Goal: Task Accomplishment & Management: Manage account settings

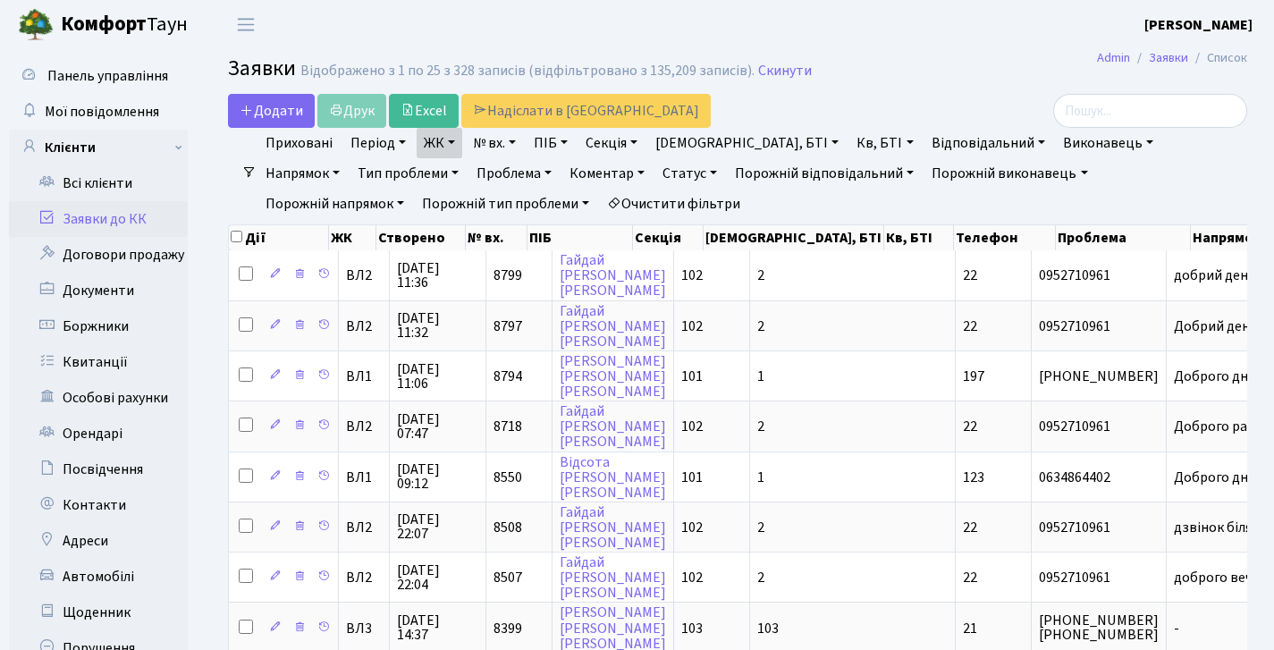
select select "25"
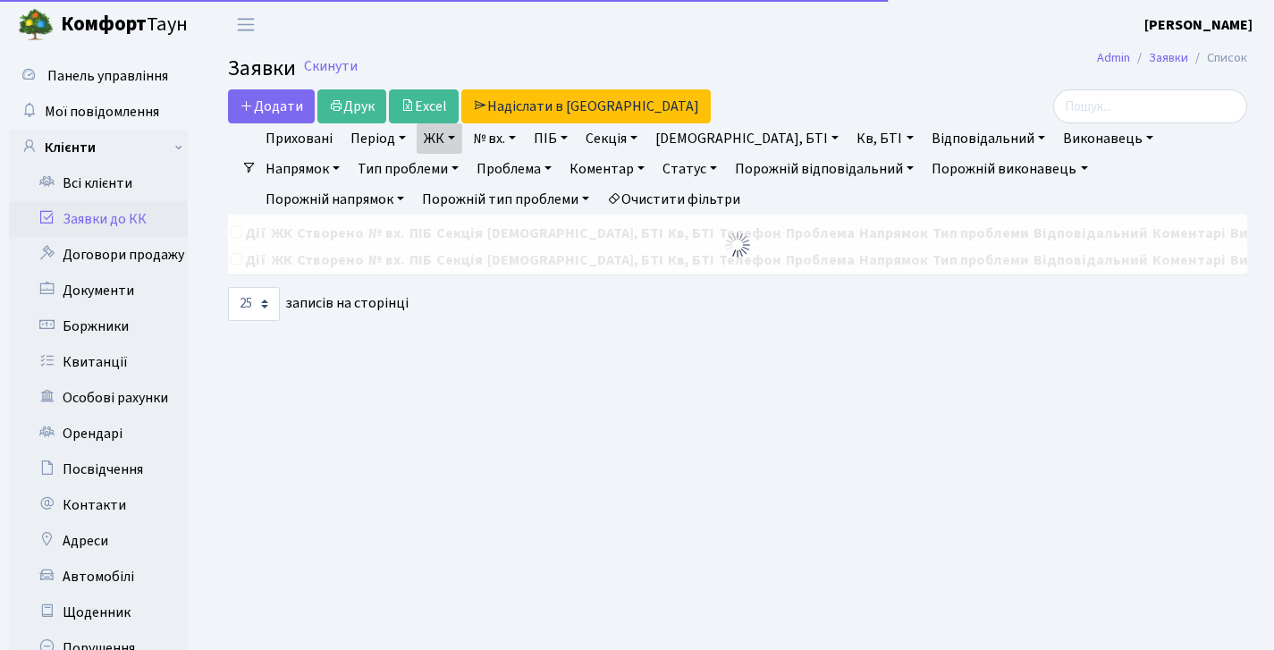
select select "25"
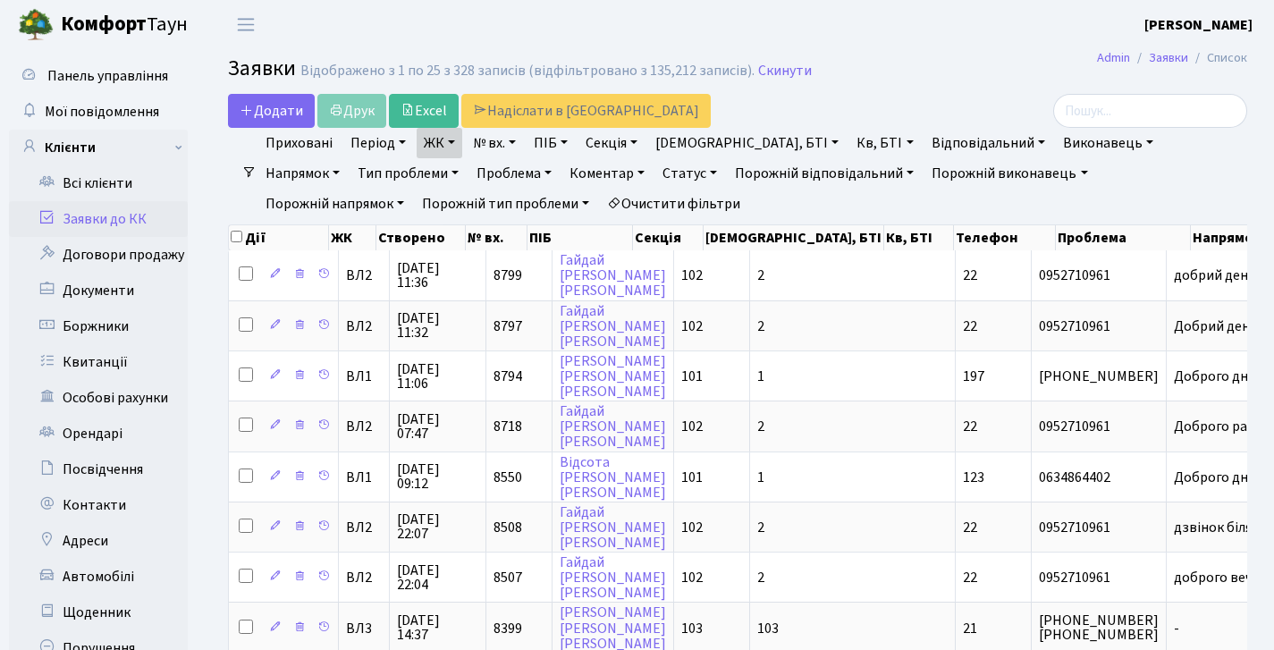
click at [131, 215] on link "Заявки до КК" at bounding box center [98, 219] width 179 height 36
select select "25"
drag, startPoint x: 1106, startPoint y: 122, endPoint x: 1113, endPoint y: 112, distance: 12.2
click at [1106, 122] on input "search" at bounding box center [1150, 111] width 194 height 34
type input "6606"
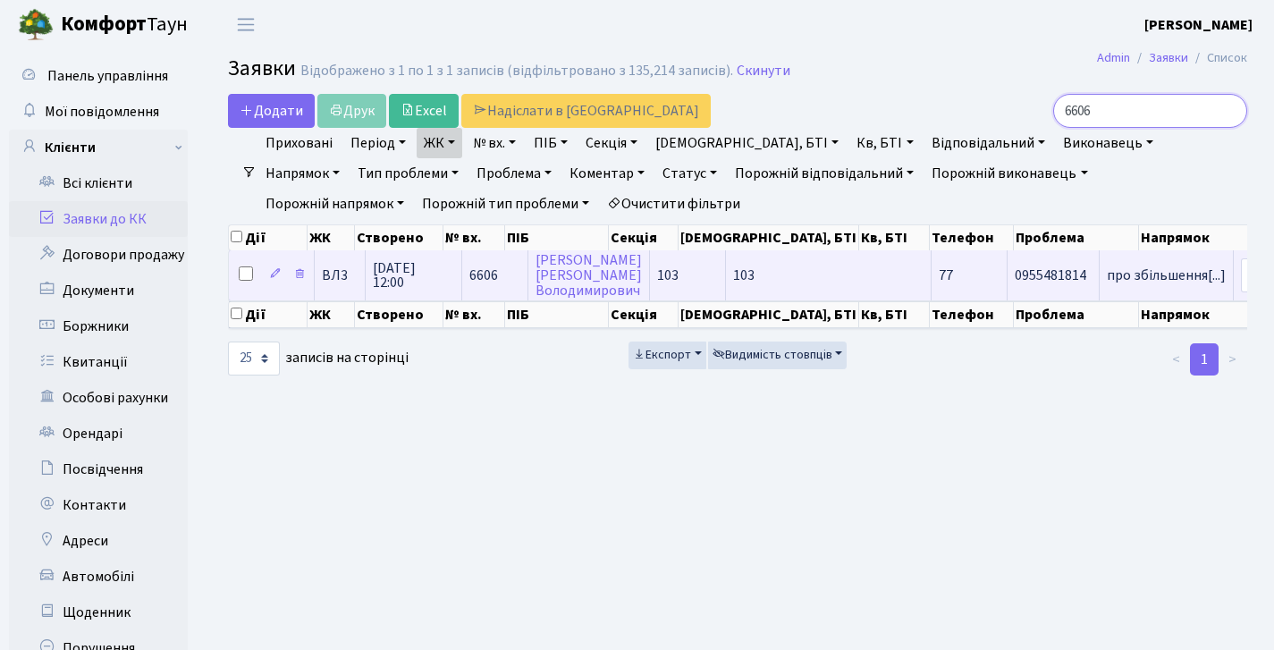
click at [472, 266] on td "6606" at bounding box center [495, 274] width 66 height 49
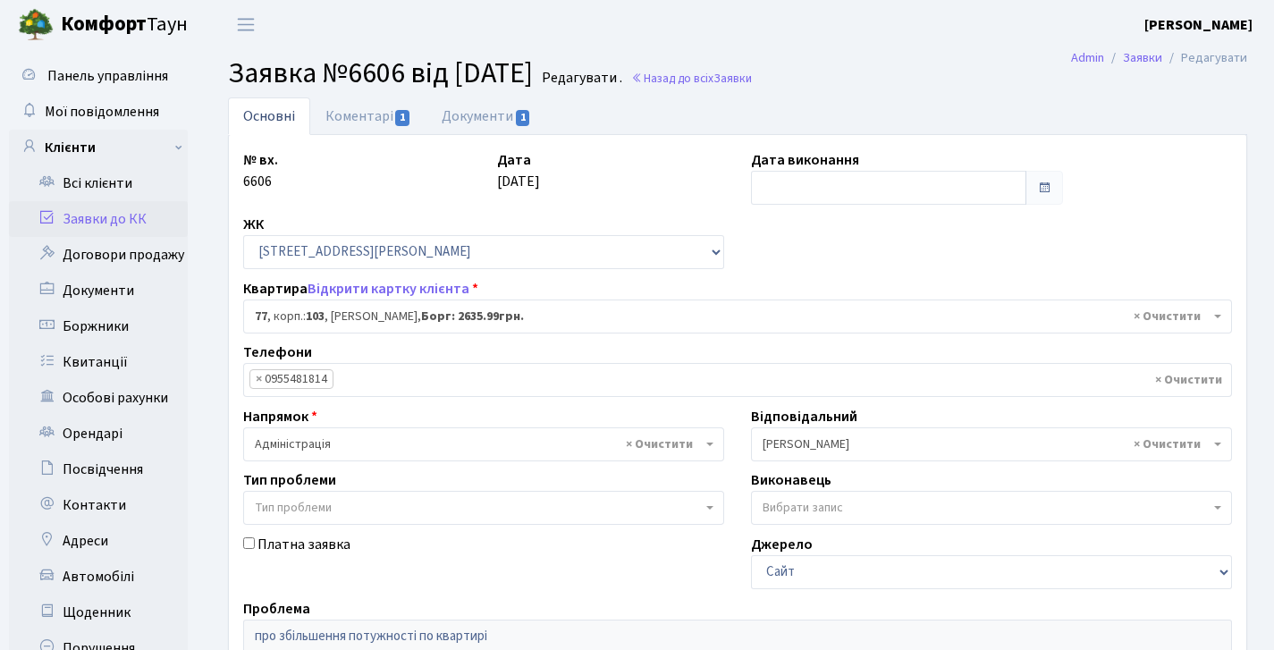
select select "42802"
click at [383, 114] on link "Коментарі 1" at bounding box center [368, 115] width 116 height 37
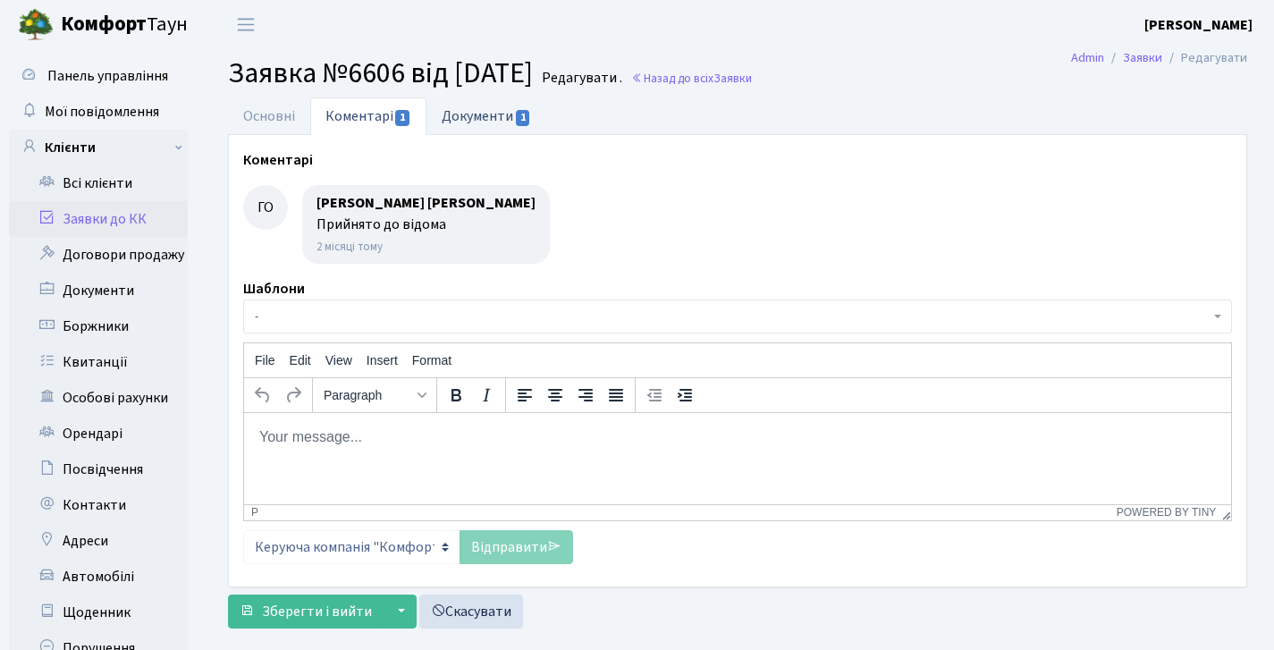
click at [460, 114] on link "Документи 1" at bounding box center [486, 115] width 120 height 37
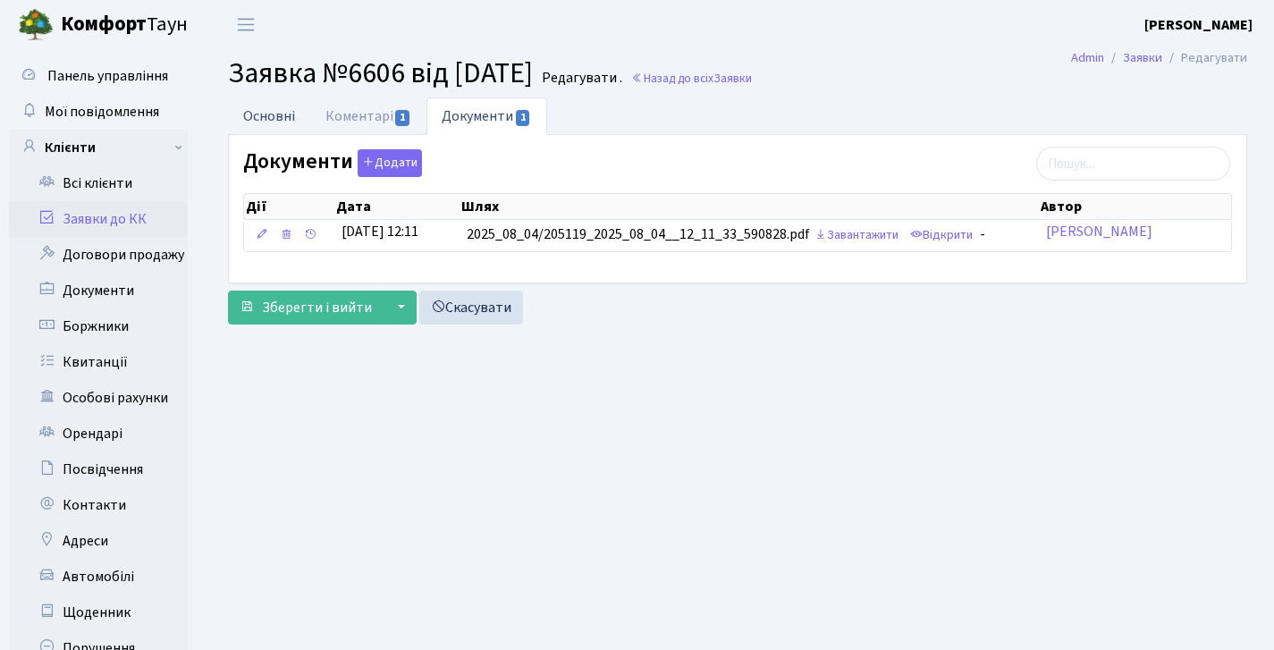
click at [286, 108] on link "Основні" at bounding box center [269, 115] width 82 height 37
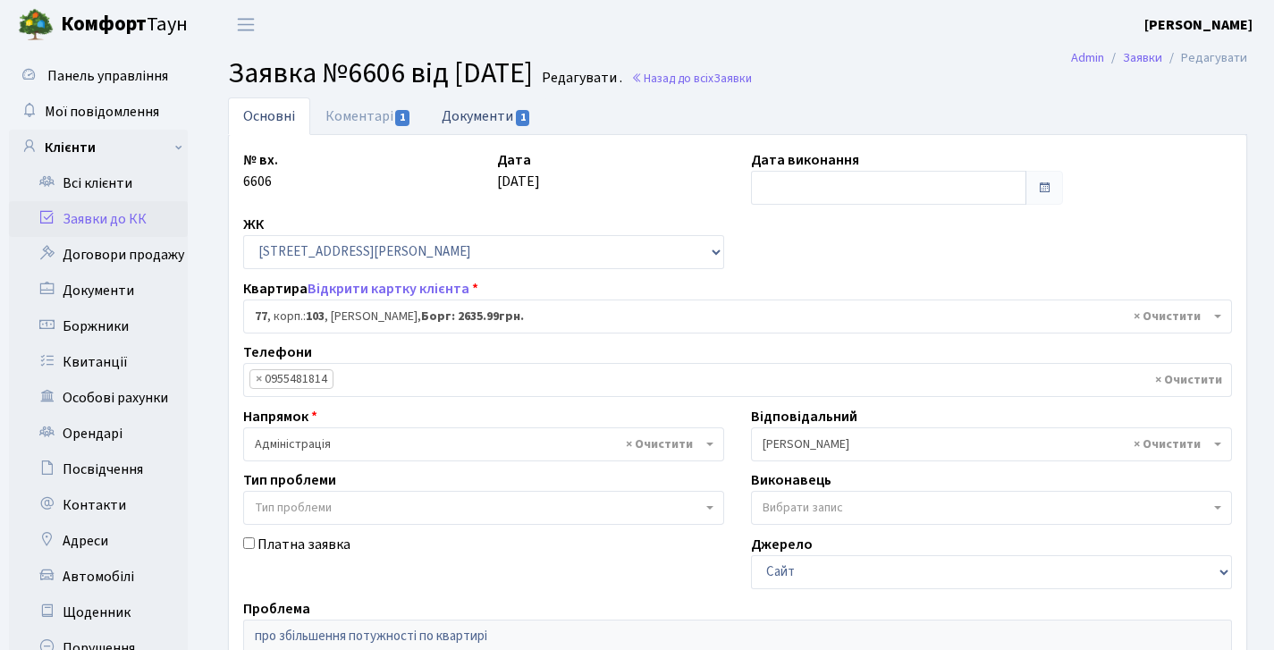
click at [493, 118] on link "Документи 1" at bounding box center [486, 115] width 120 height 37
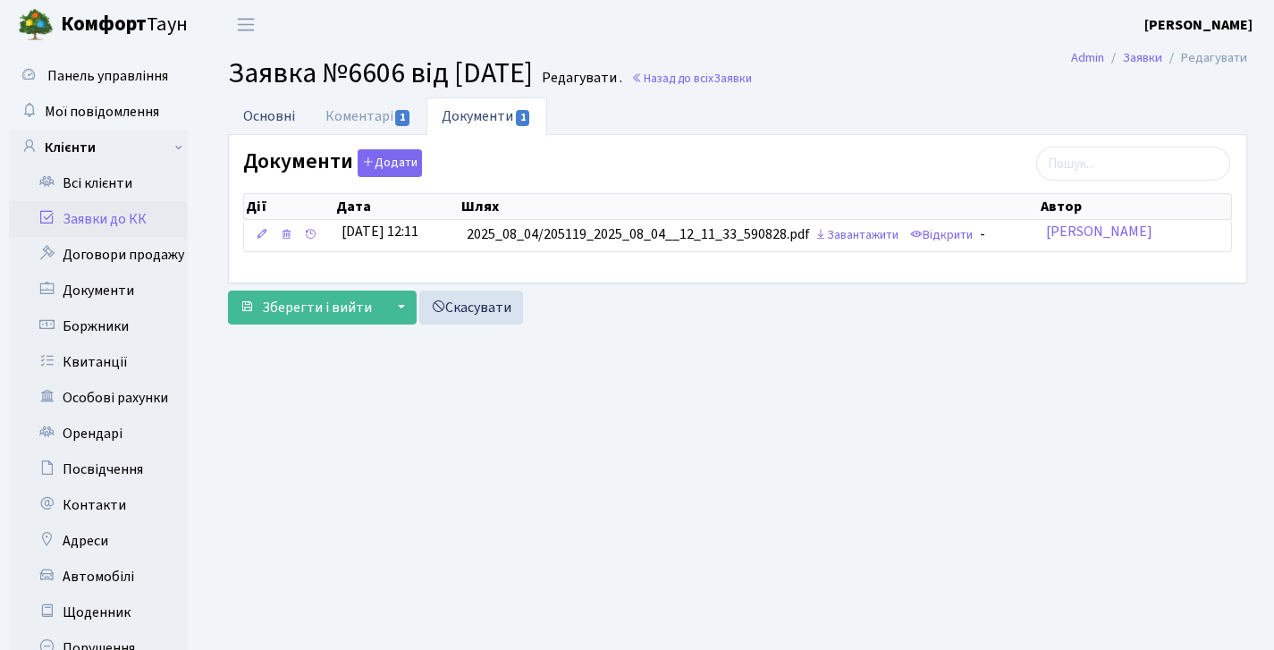
click at [275, 118] on link "Основні" at bounding box center [269, 115] width 82 height 37
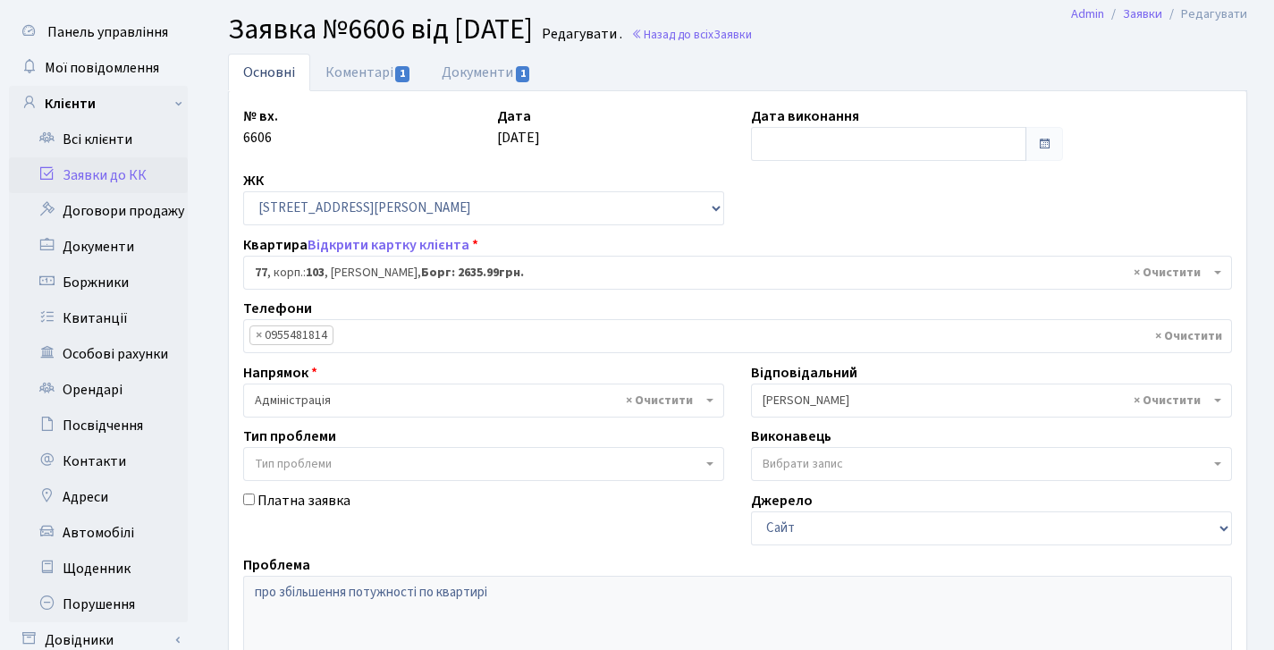
scroll to position [47, 0]
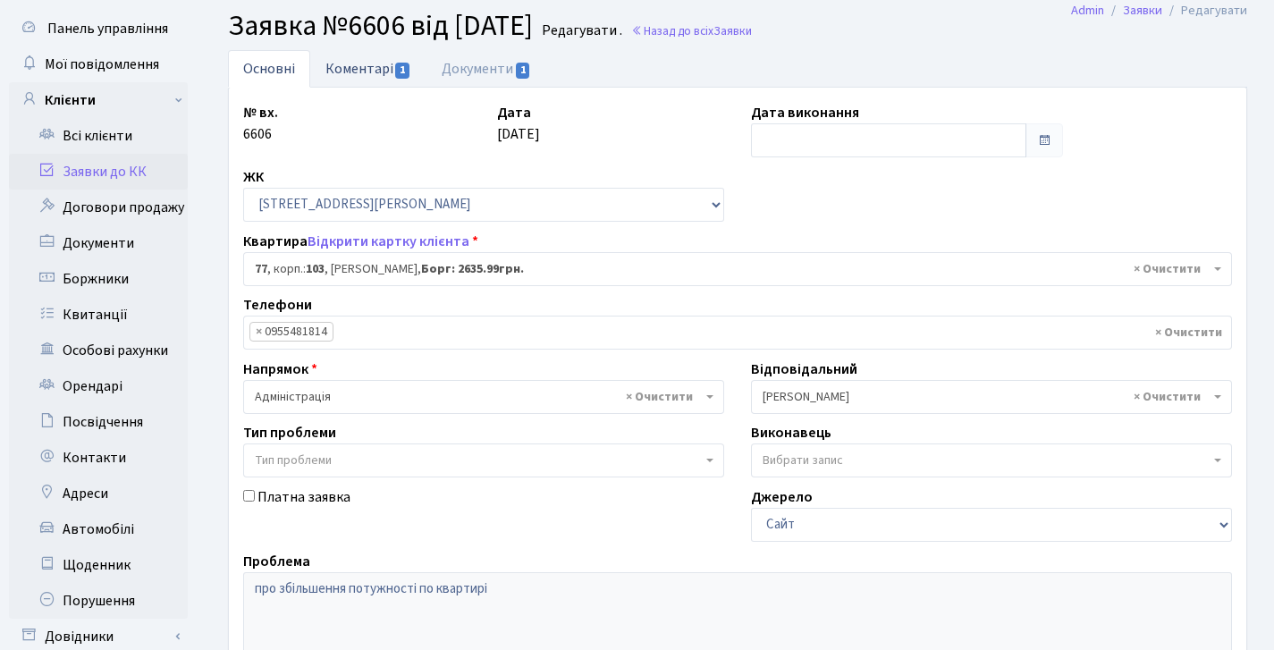
click at [340, 81] on link "Коментарі 1" at bounding box center [368, 68] width 116 height 37
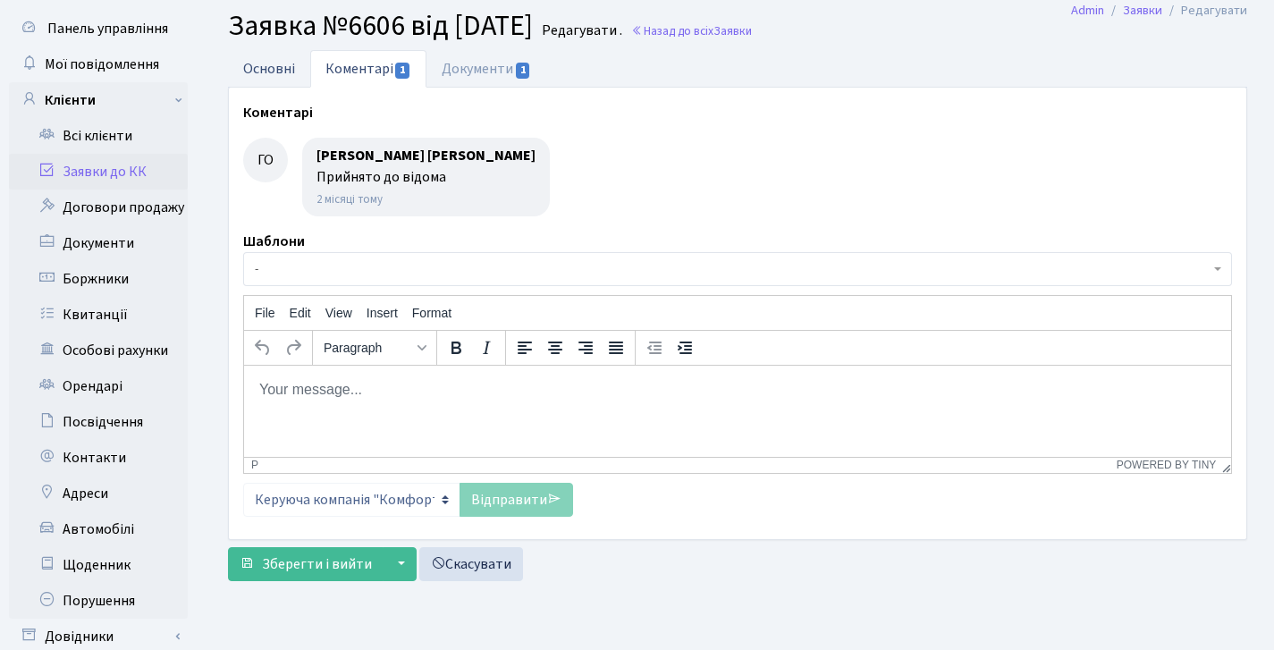
click at [274, 70] on link "Основні" at bounding box center [269, 68] width 82 height 37
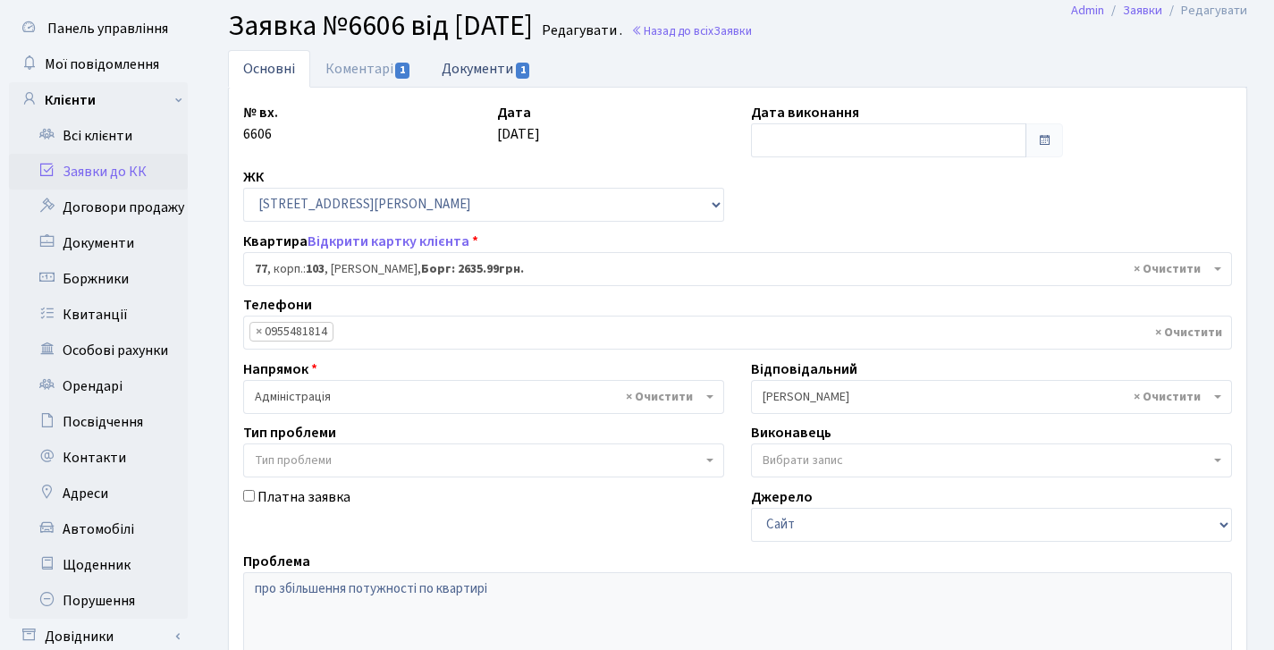
click at [484, 66] on link "Документи 1" at bounding box center [486, 68] width 120 height 37
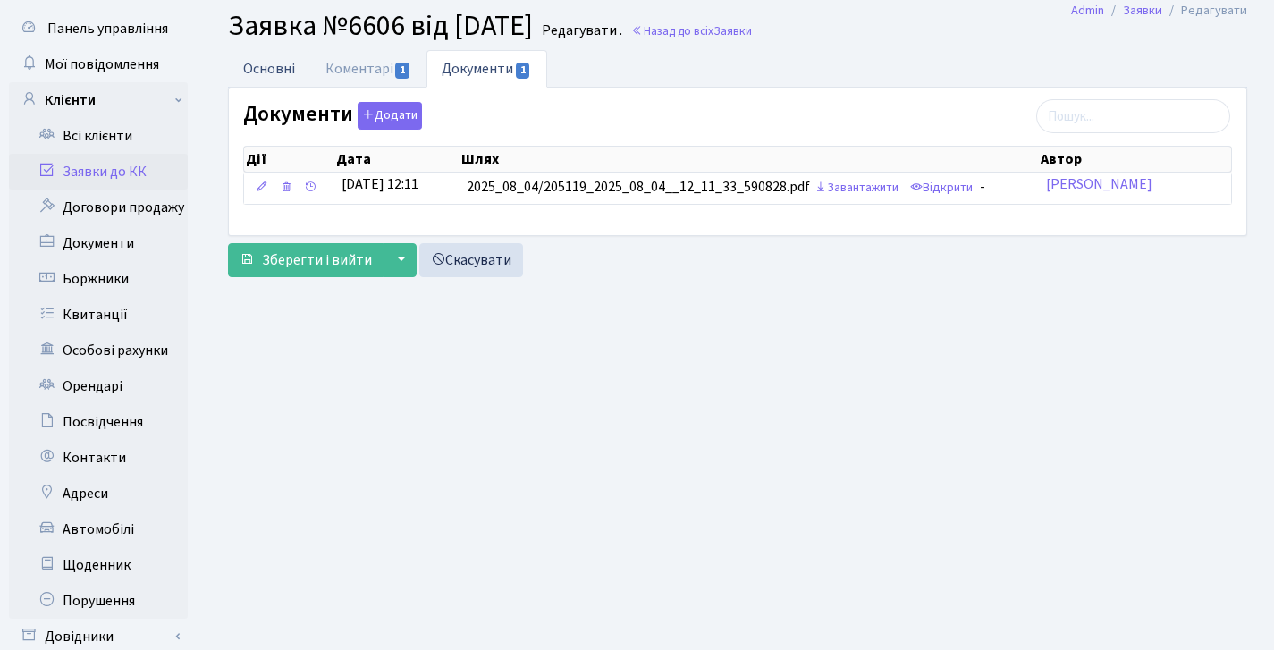
click at [276, 56] on link "Основні" at bounding box center [269, 68] width 82 height 37
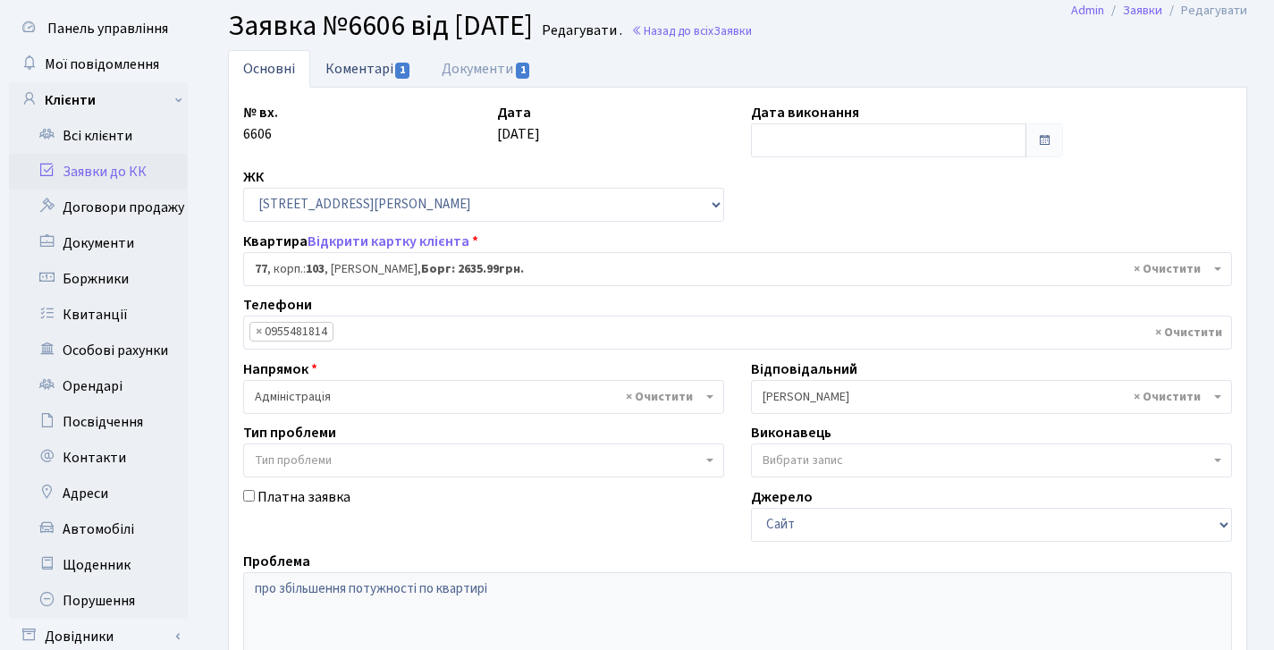
click at [382, 72] on link "Коментарі 1" at bounding box center [368, 68] width 116 height 37
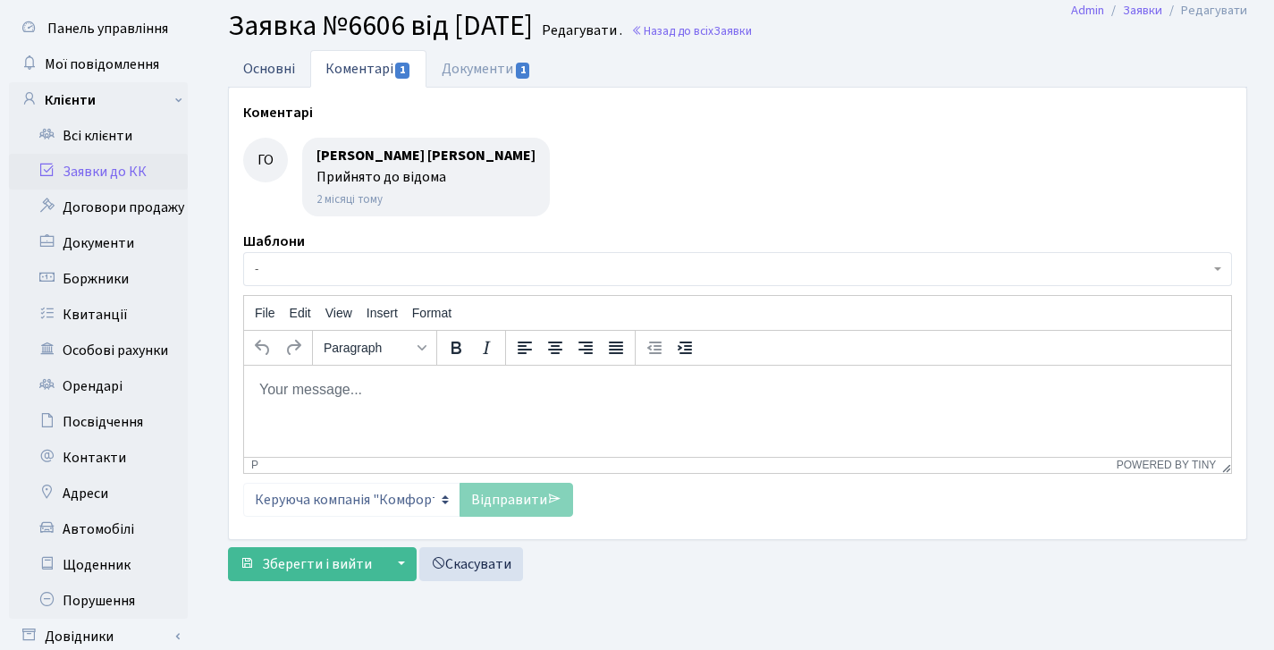
click at [272, 72] on link "Основні" at bounding box center [269, 68] width 82 height 37
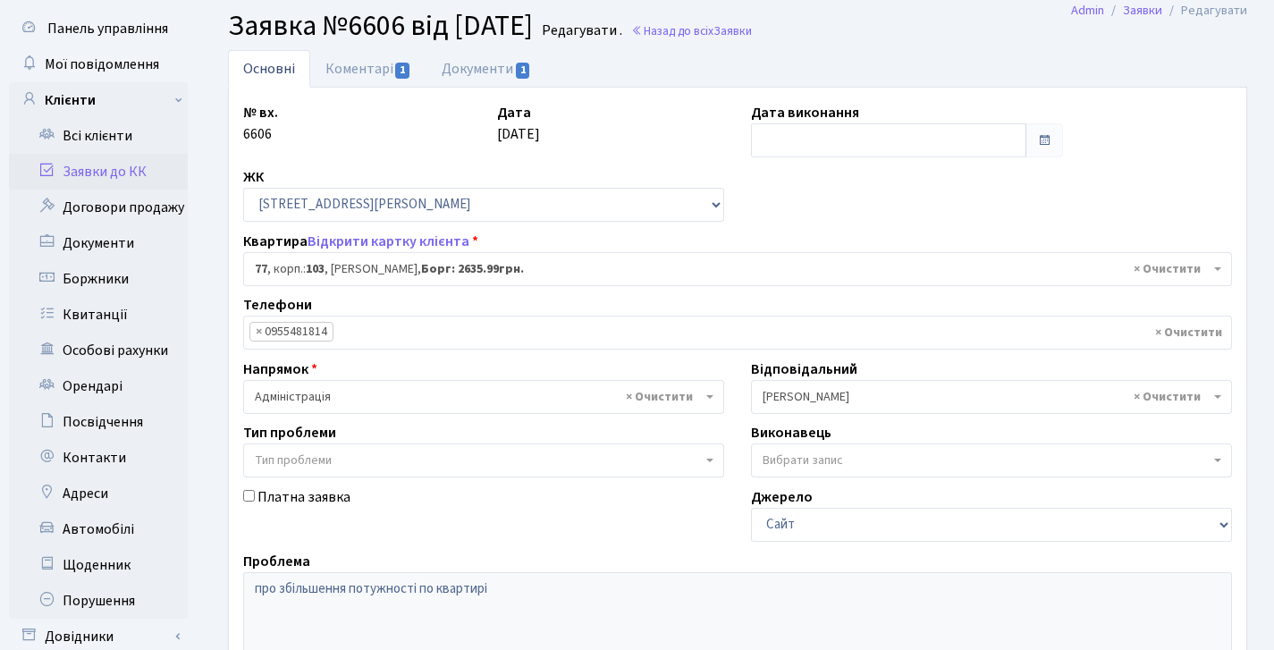
click at [114, 166] on link "Заявки до КК" at bounding box center [98, 172] width 179 height 36
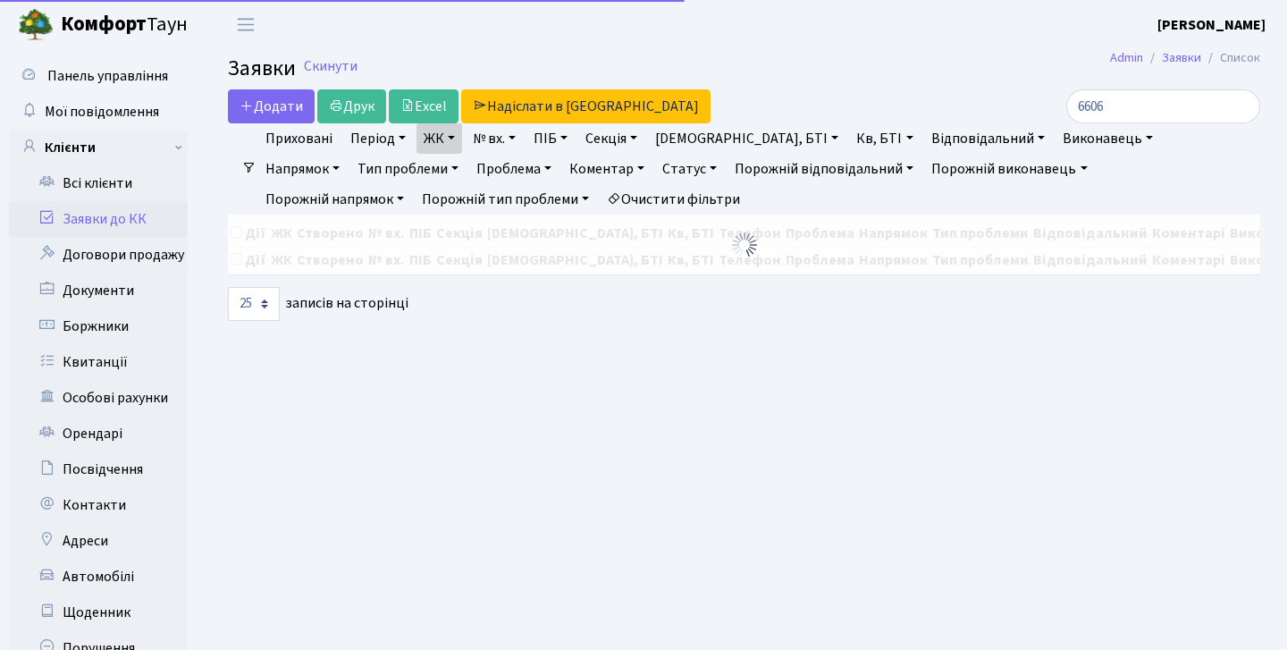
select select "25"
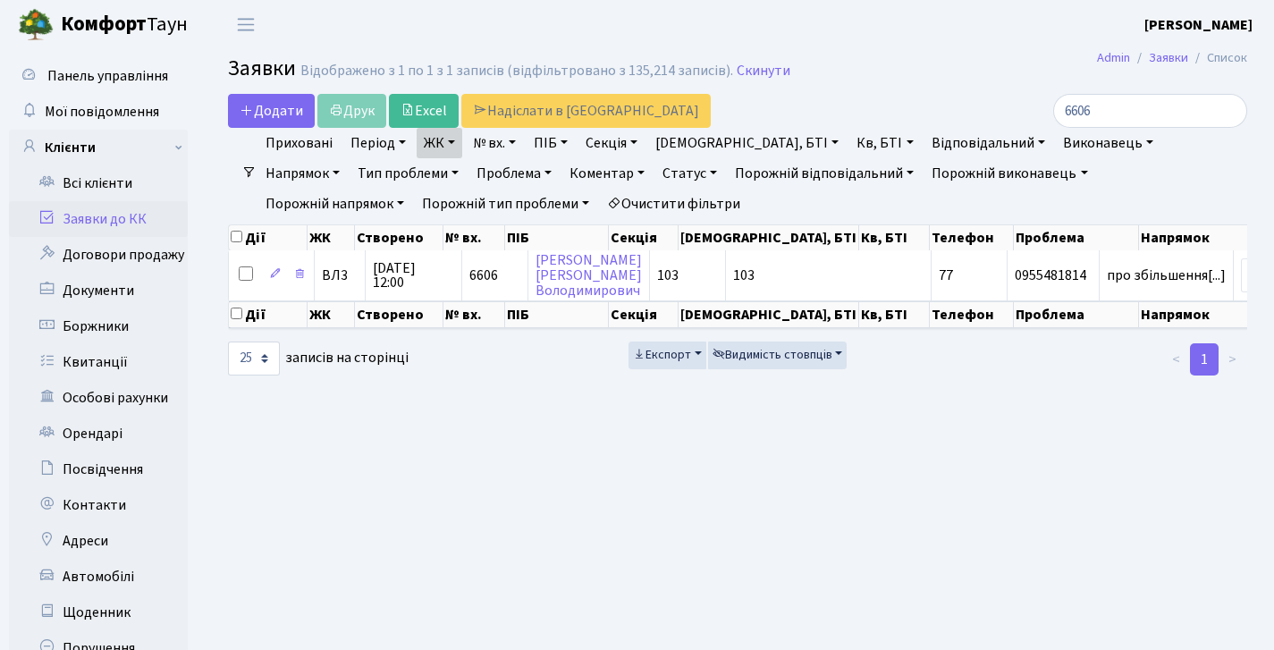
click at [119, 228] on link "Заявки до КК" at bounding box center [98, 219] width 179 height 36
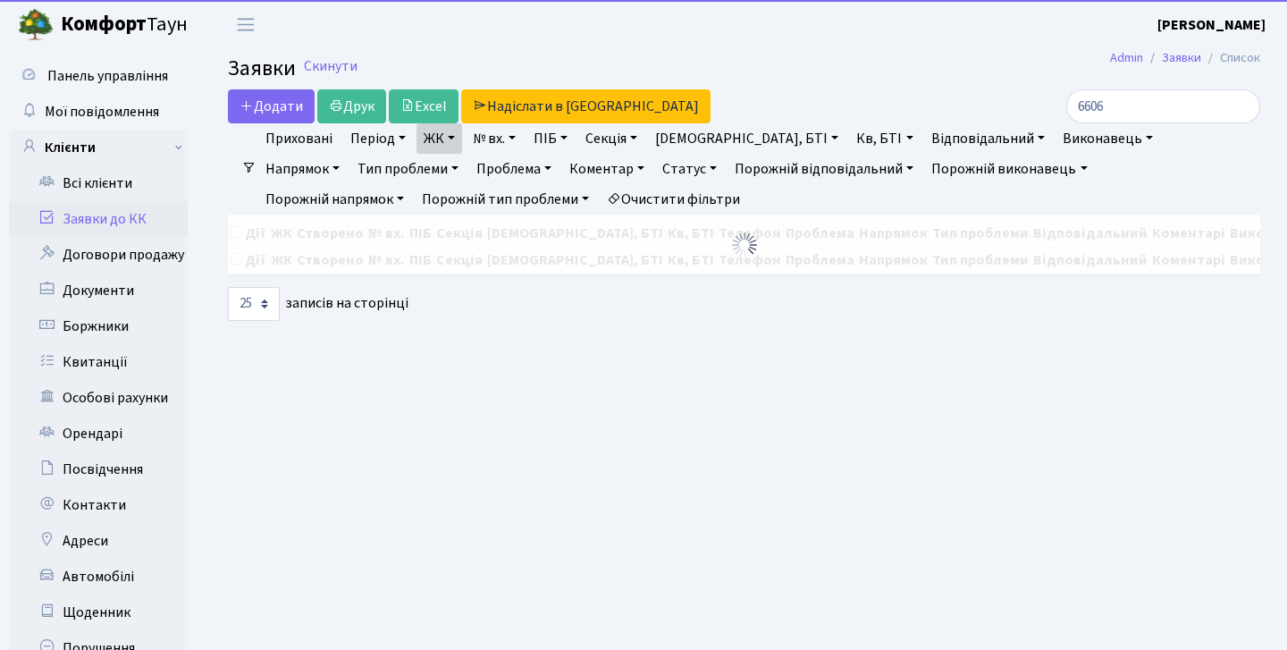
select select "25"
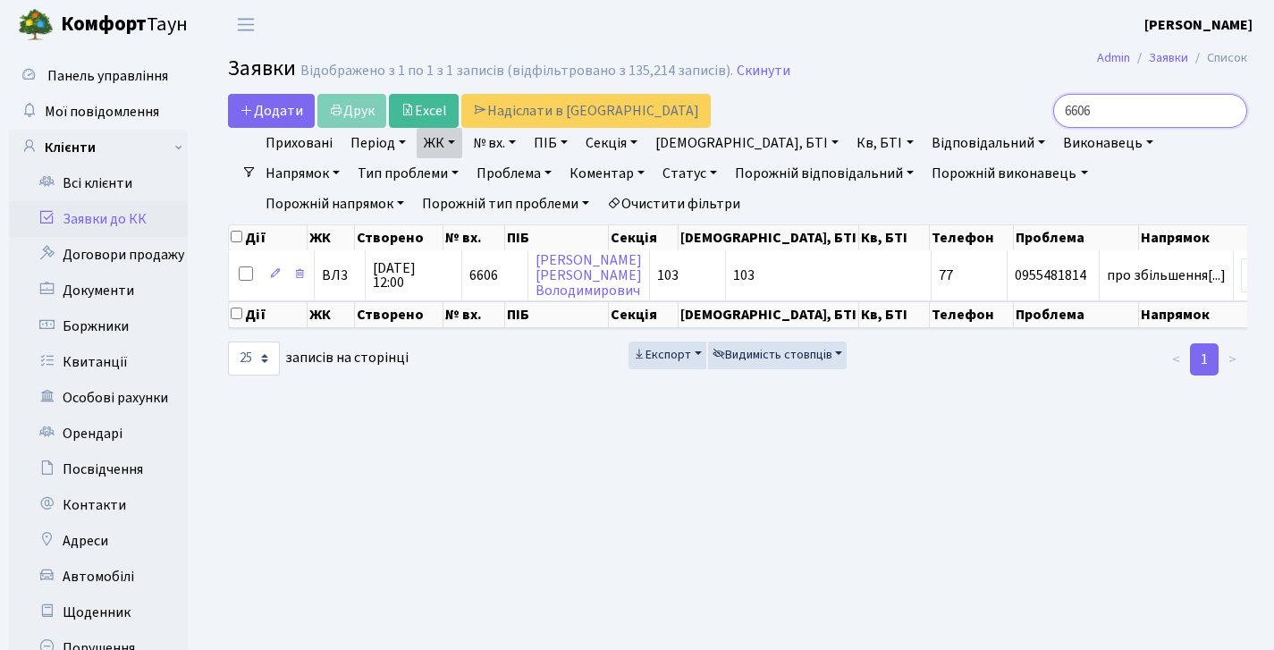
click at [1226, 112] on input "6606" at bounding box center [1150, 111] width 194 height 34
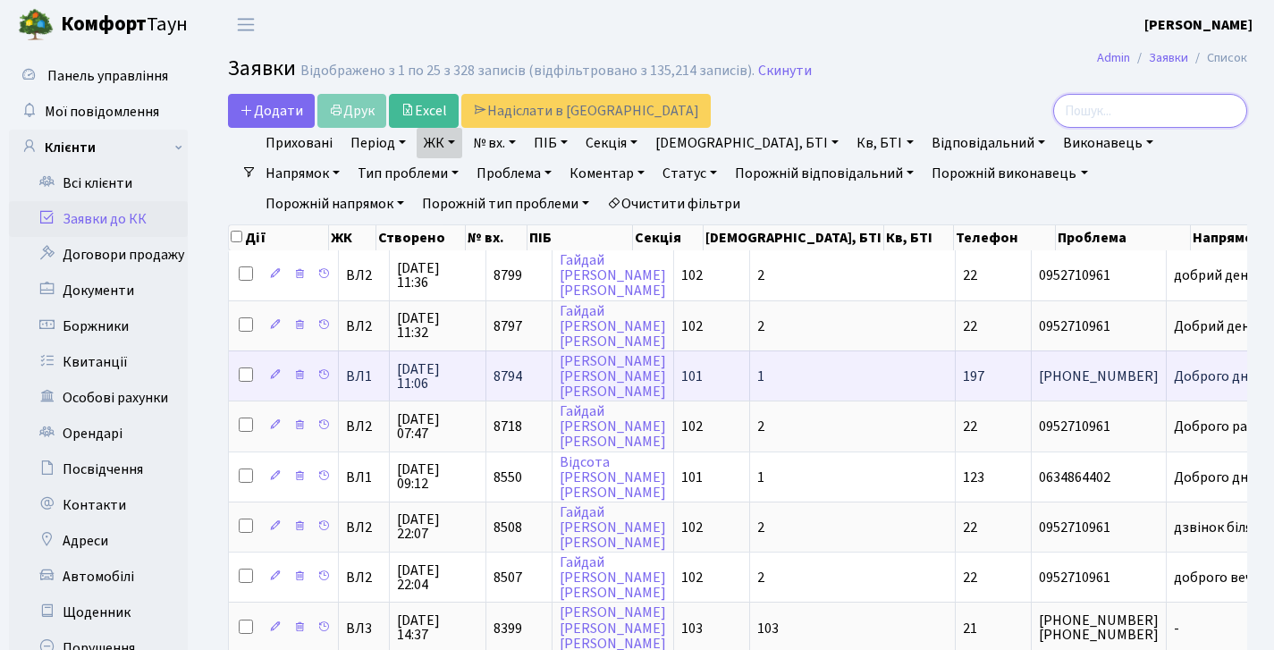
scroll to position [4, 0]
